Goal: Information Seeking & Learning: Find specific page/section

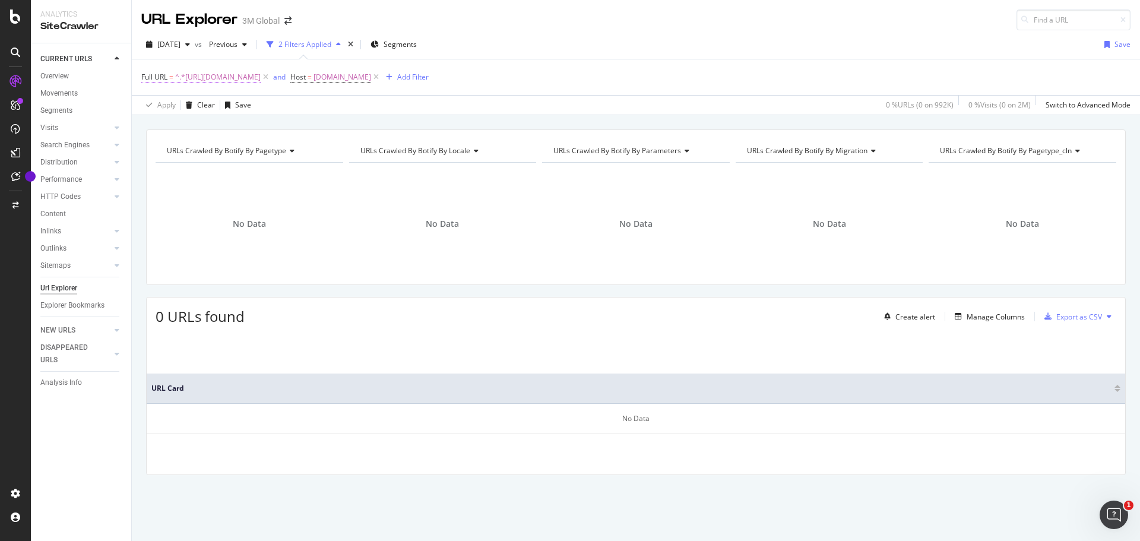
click at [261, 72] on span "^.*[URL][DOMAIN_NAME]" at bounding box center [218, 77] width 86 height 17
click at [381, 75] on icon at bounding box center [376, 77] width 10 height 12
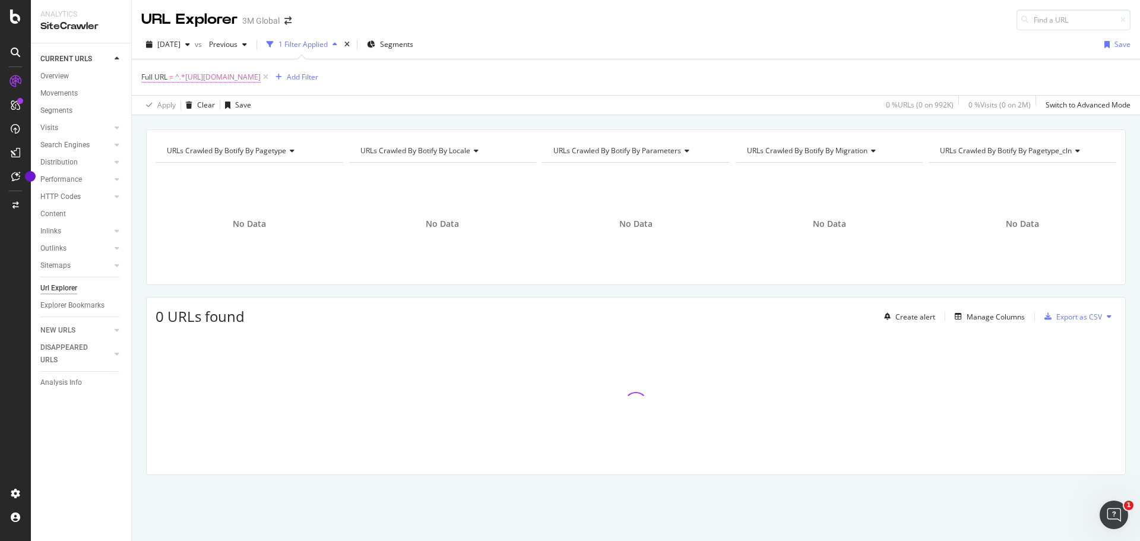
click at [261, 75] on span "^.*[URL][DOMAIN_NAME]" at bounding box center [218, 77] width 86 height 17
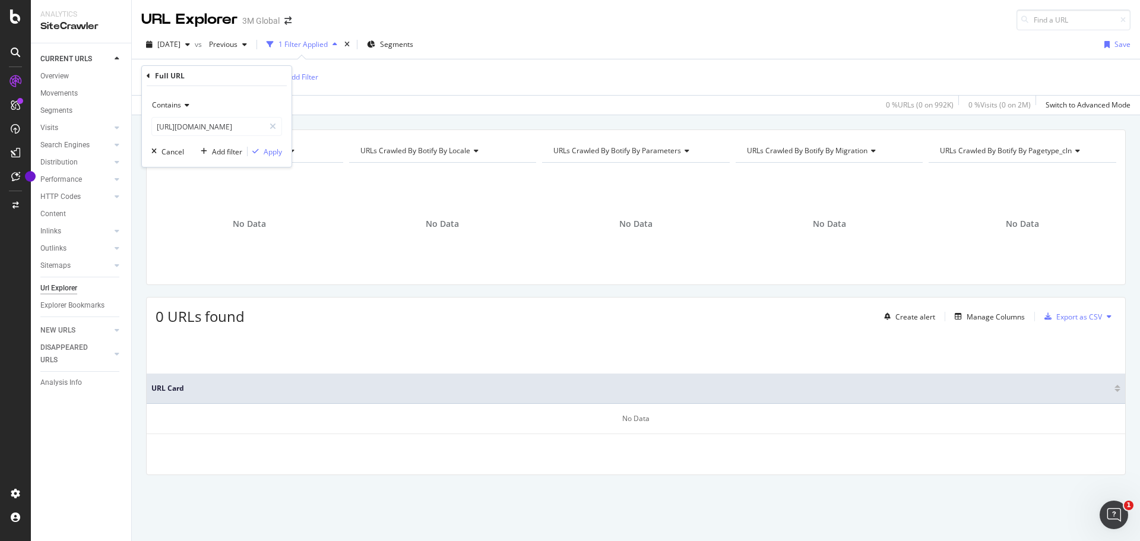
click at [181, 105] on icon at bounding box center [185, 105] width 8 height 7
click at [190, 131] on div "Equal to" at bounding box center [217, 129] width 127 height 15
click at [271, 150] on div "Apply" at bounding box center [273, 152] width 18 height 10
